Goal: Transaction & Acquisition: Purchase product/service

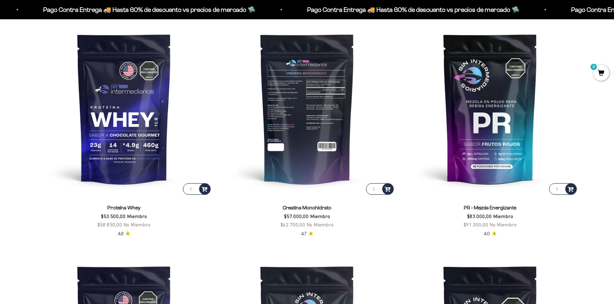
scroll to position [322, 0]
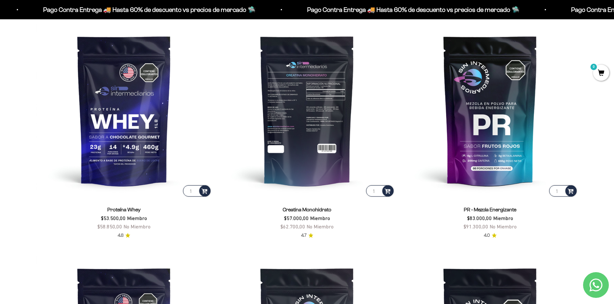
click at [309, 148] on img at bounding box center [306, 110] width 175 height 175
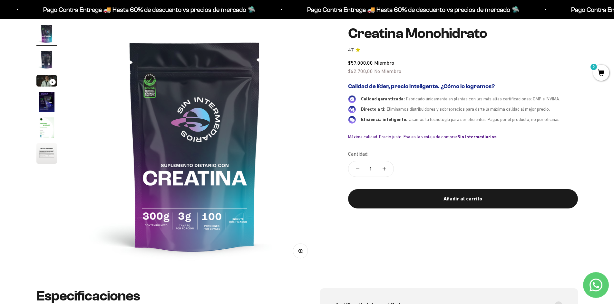
click at [42, 96] on img "Ir al artículo 4" at bounding box center [46, 102] width 21 height 21
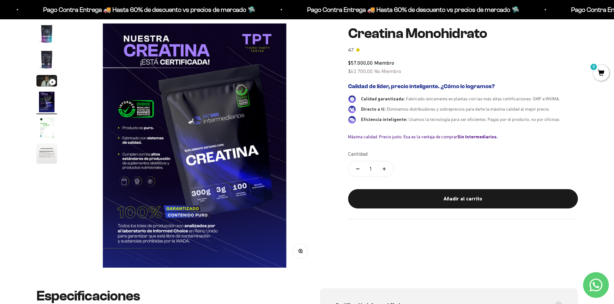
click at [44, 56] on img "Ir al artículo 2" at bounding box center [46, 59] width 21 height 21
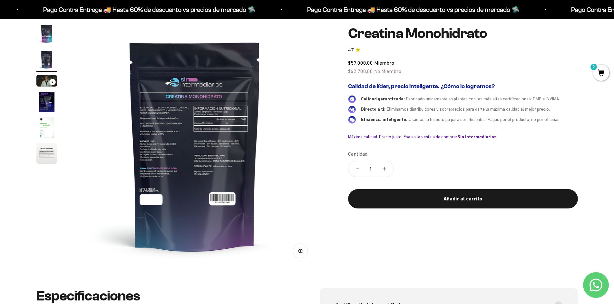
click at [209, 138] on img at bounding box center [194, 146] width 244 height 244
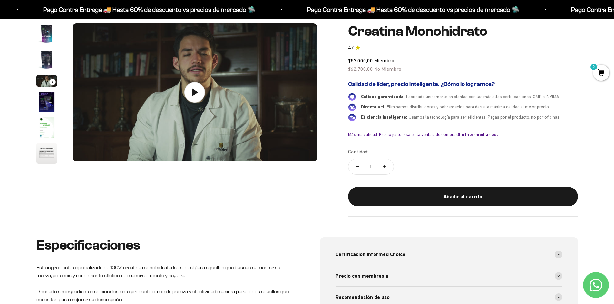
click at [51, 62] on img "Ir al artículo 2" at bounding box center [46, 59] width 21 height 21
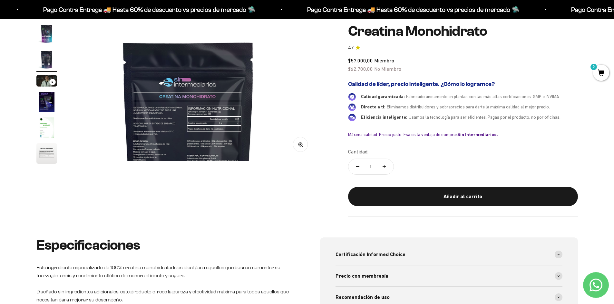
scroll to position [0, 252]
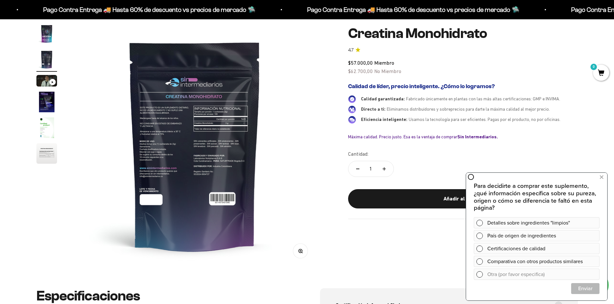
click at [15, 207] on div "Zoom Ir al artículo 1 Ir al artículo 2 Ir al artículo 3 Ir al artículo 4 Ir al …" at bounding box center [307, 146] width 614 height 286
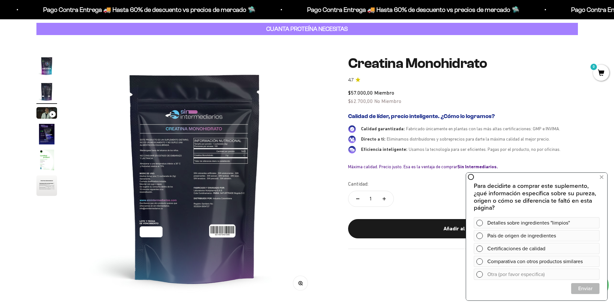
scroll to position [0, 0]
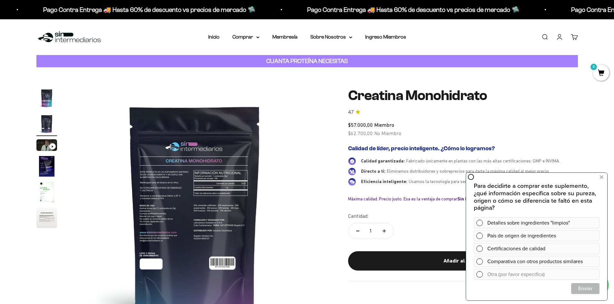
click at [42, 146] on img "Ir al artículo 3" at bounding box center [46, 145] width 21 height 12
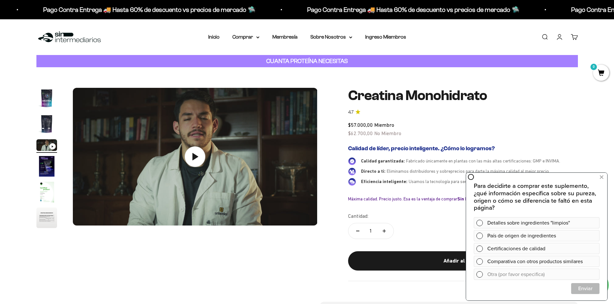
scroll to position [0, 504]
click at [68, 34] on img at bounding box center [69, 37] width 66 height 14
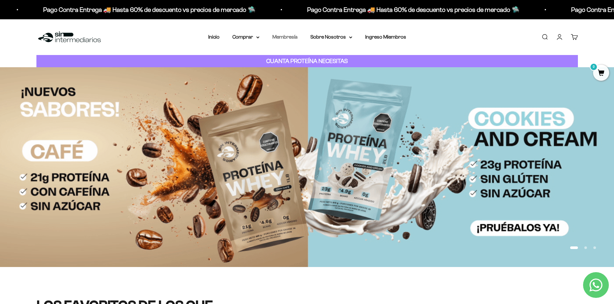
click at [287, 38] on link "Membresía" at bounding box center [284, 36] width 25 height 5
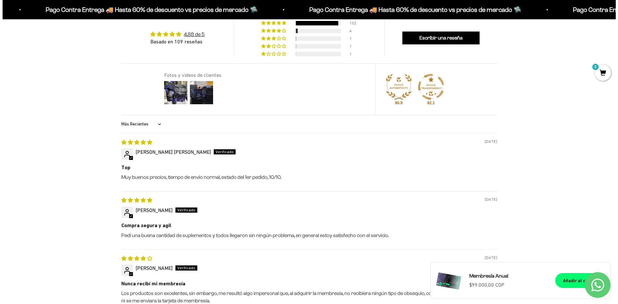
scroll to position [548, 0]
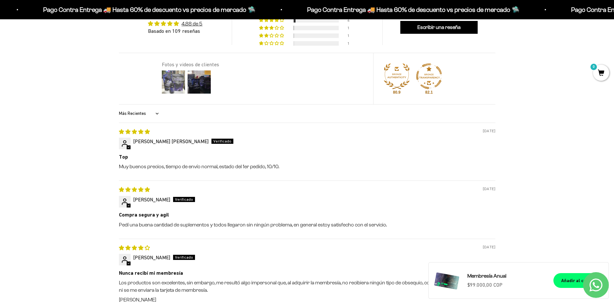
click at [169, 93] on img at bounding box center [173, 82] width 26 height 26
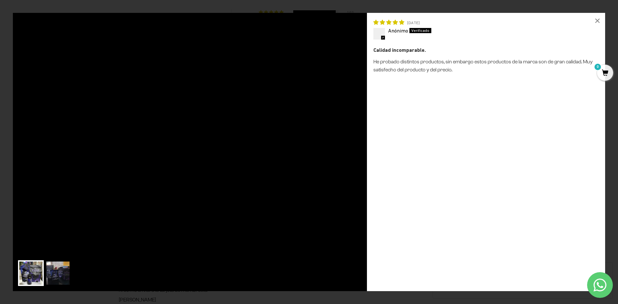
click at [54, 272] on img at bounding box center [58, 274] width 26 height 26
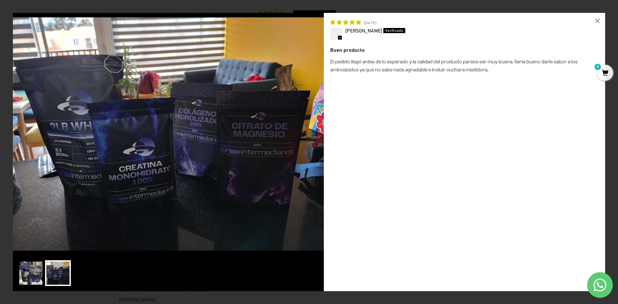
click at [33, 266] on img at bounding box center [31, 274] width 26 height 26
